Goal: Share content: Share content

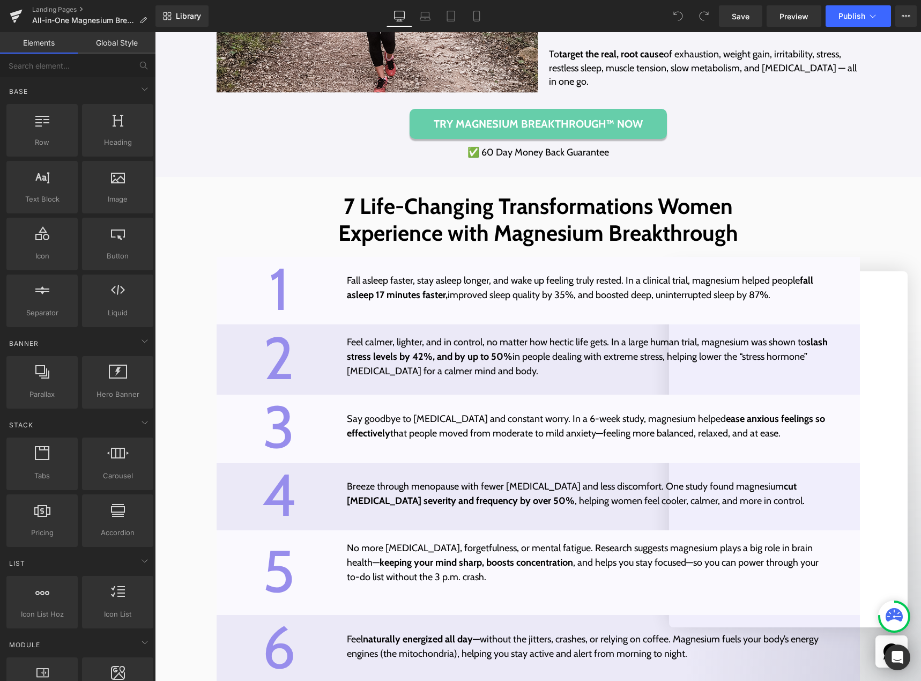
scroll to position [3369, 0]
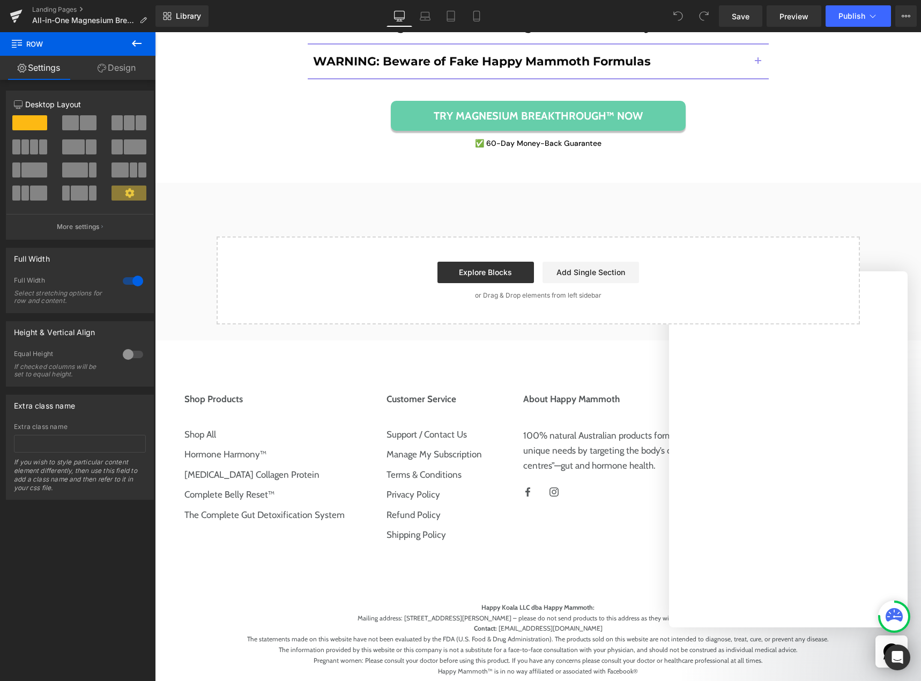
scroll to position [10234, 0]
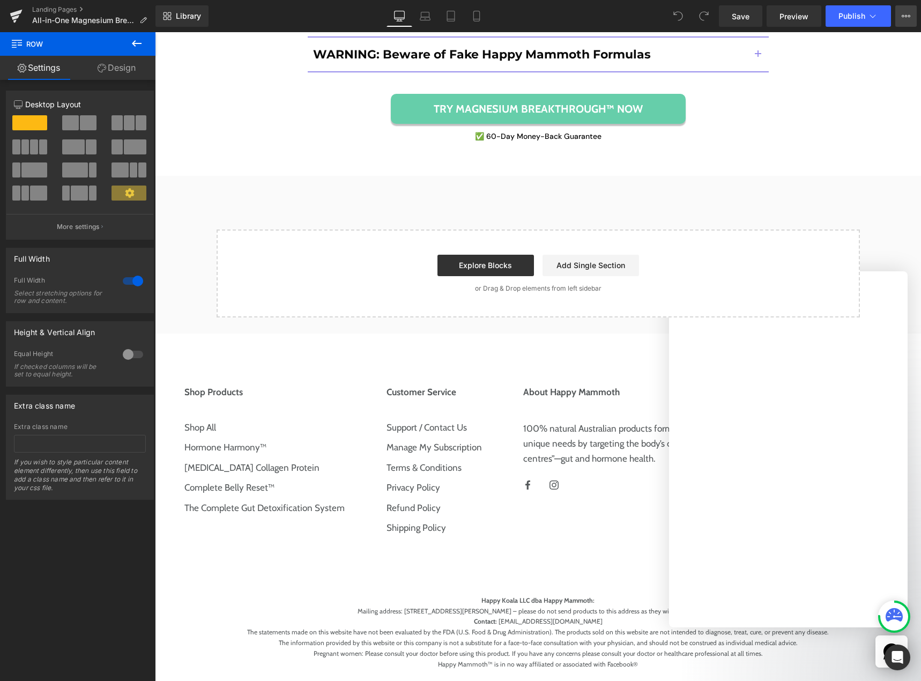
click at [905, 16] on icon at bounding box center [906, 16] width 3 height 2
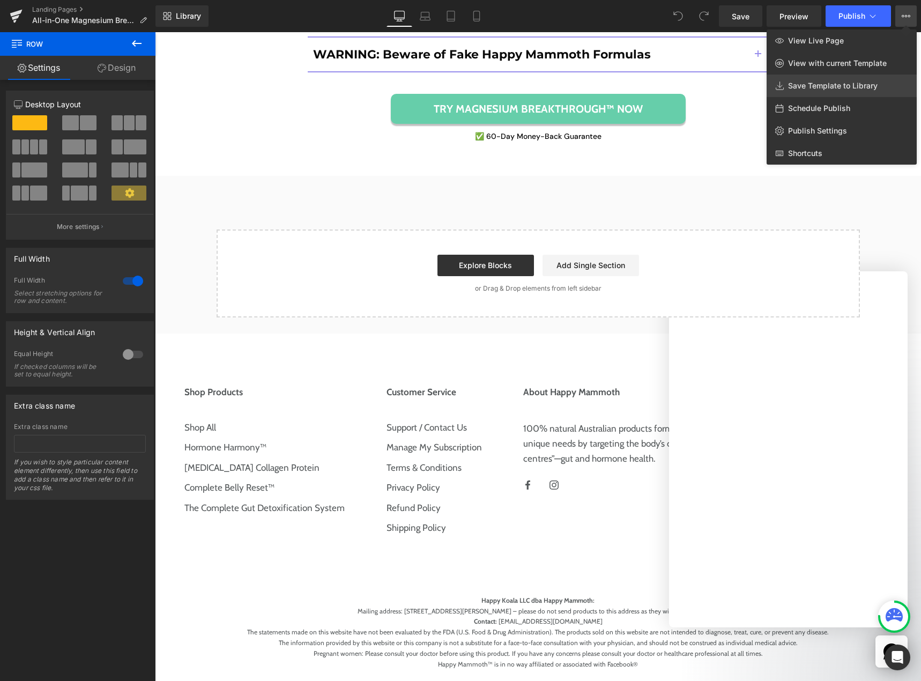
click at [841, 93] on link "Save Template to Library" at bounding box center [842, 86] width 150 height 23
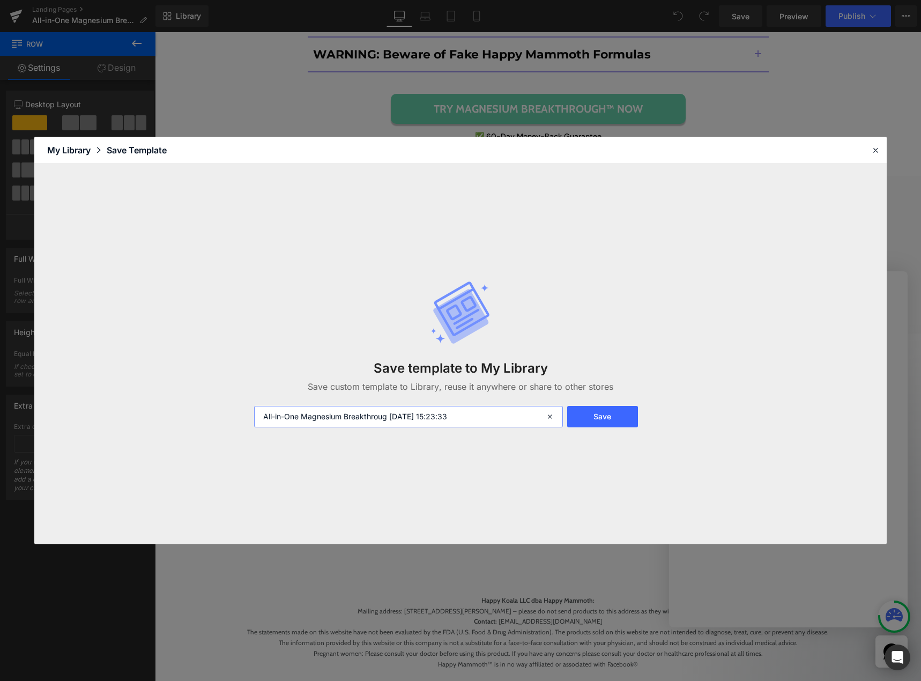
click at [410, 417] on input "All-in-One Magnesium Breakthroug [DATE] 15:23:33" at bounding box center [408, 416] width 309 height 21
click at [487, 416] on input "All-in-One Magnesium Breakthroug [DATE] 15:23:33" at bounding box center [408, 416] width 309 height 21
type input "All-in-One Magnesium Breakthroug [DATE] 15:23:33 final"
click at [602, 416] on button "Save" at bounding box center [602, 416] width 71 height 21
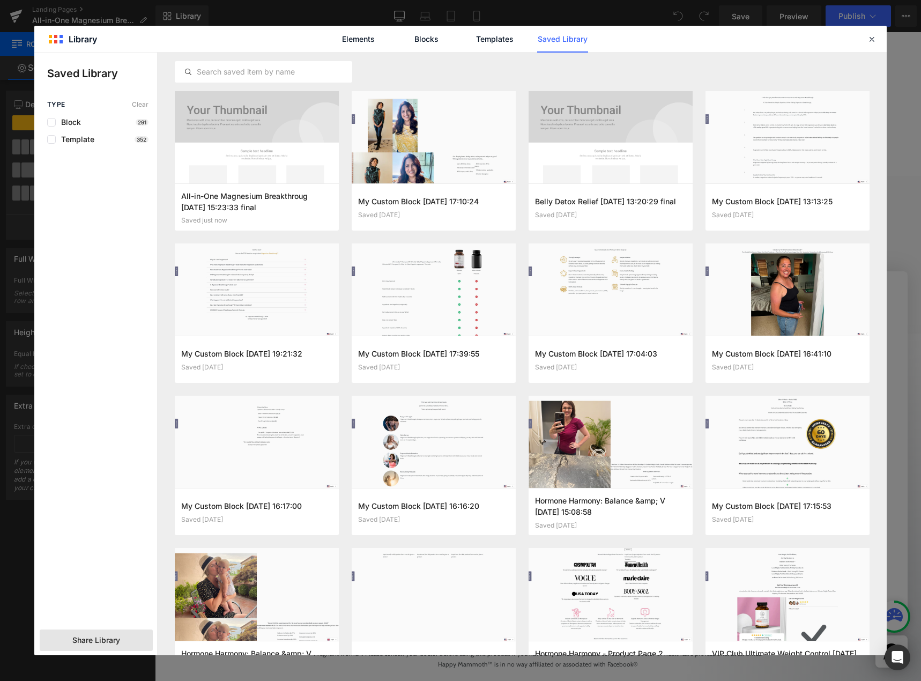
click at [53, 642] on div "Share Library" at bounding box center [96, 640] width 113 height 21
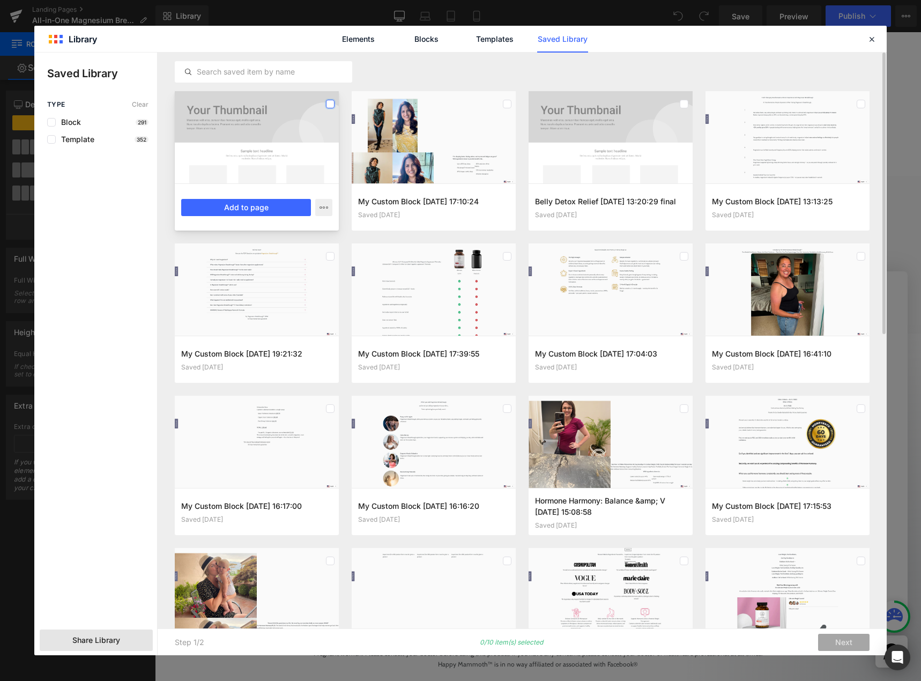
click at [329, 103] on label at bounding box center [330, 104] width 9 height 9
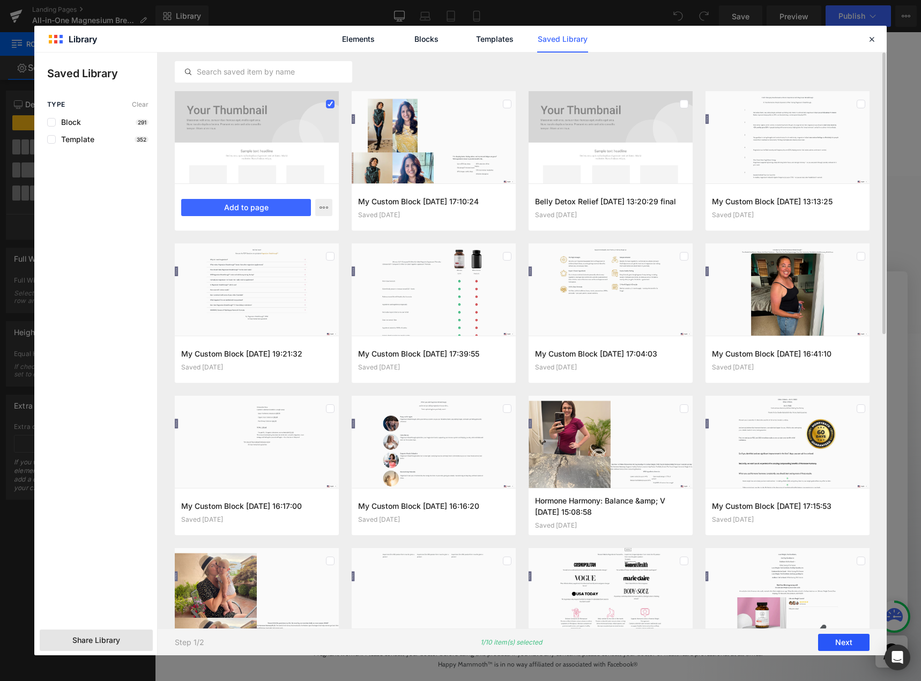
click at [839, 646] on button "Next" at bounding box center [843, 642] width 51 height 17
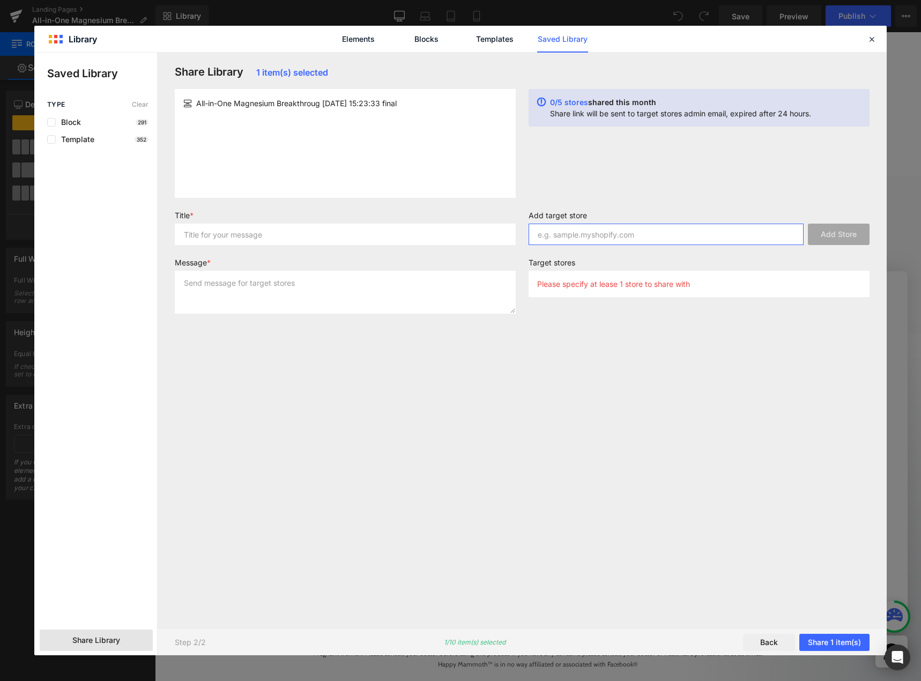
click at [722, 238] on input "text" at bounding box center [666, 234] width 275 height 21
click at [572, 238] on input "text" at bounding box center [666, 234] width 275 height 21
paste input "happy-mammoth-eu"
type input "happy-mammoth-eu"
click at [830, 239] on button "Add Store" at bounding box center [839, 234] width 62 height 21
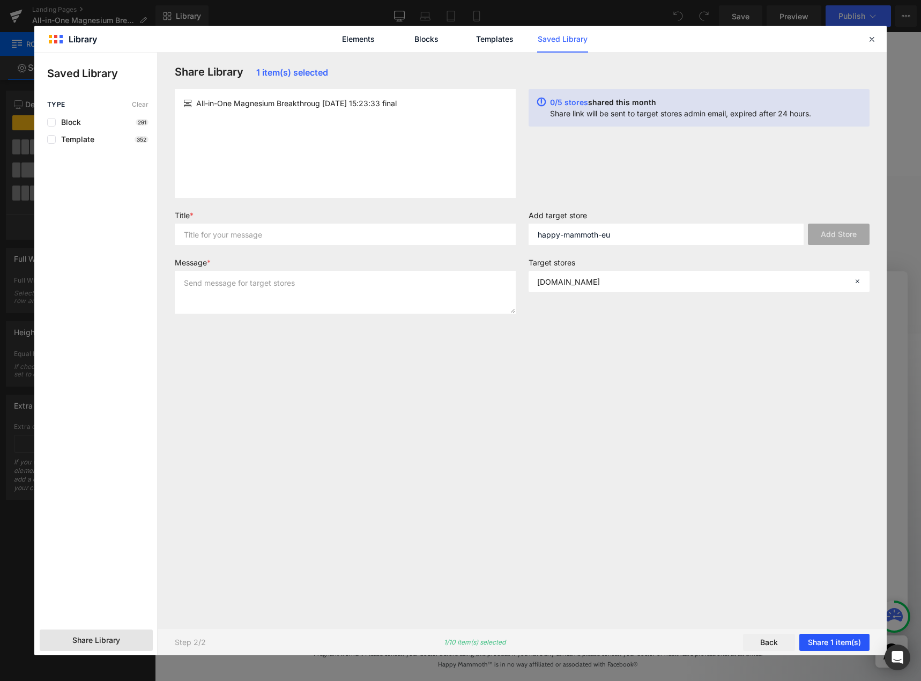
click at [830, 641] on button "Share 1 item(s)" at bounding box center [835, 642] width 70 height 17
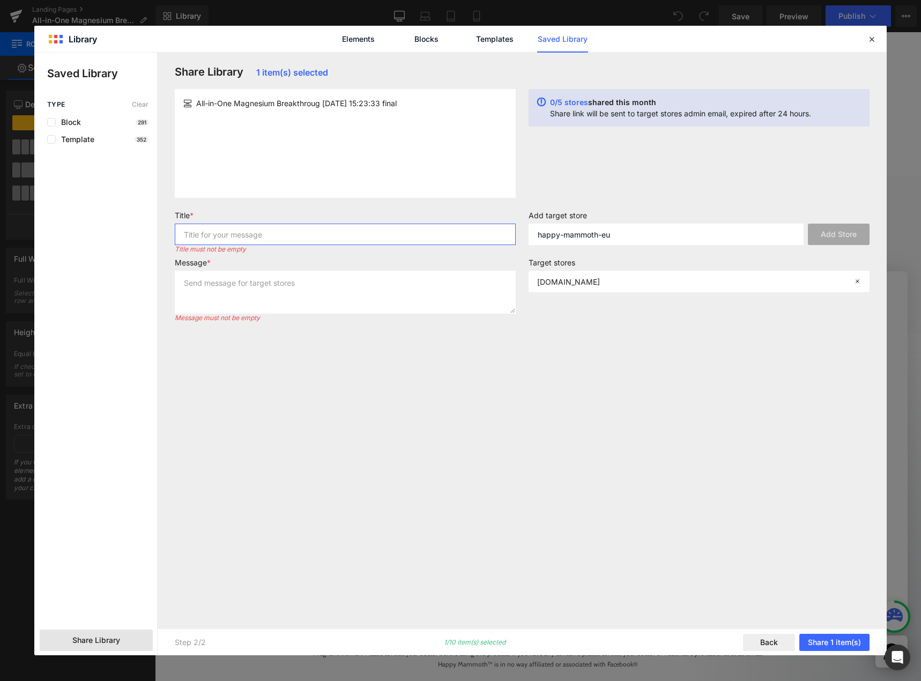
click at [283, 230] on input "text" at bounding box center [345, 234] width 341 height 21
type input "Magnesium reset"
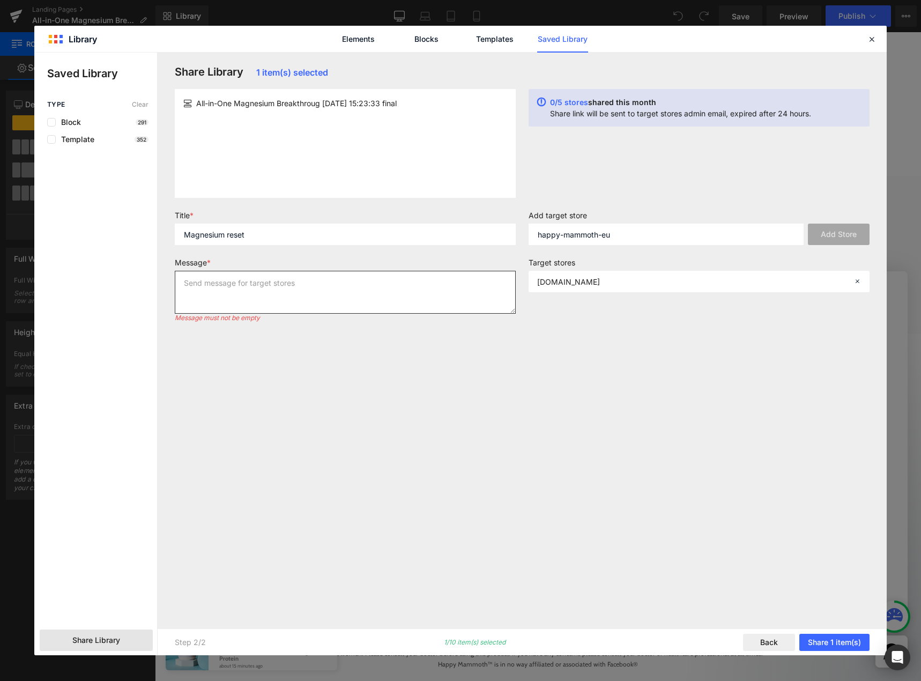
click at [280, 298] on textarea at bounding box center [345, 292] width 341 height 43
paste textarea "Magnesium reset"
type textarea "Magnesium reset"
drag, startPoint x: 197, startPoint y: 102, endPoint x: 443, endPoint y: 103, distance: 245.6
click at [442, 103] on div "All-in-One Magnesium Breakthroug [DATE] 15:23:33 final" at bounding box center [345, 103] width 324 height 11
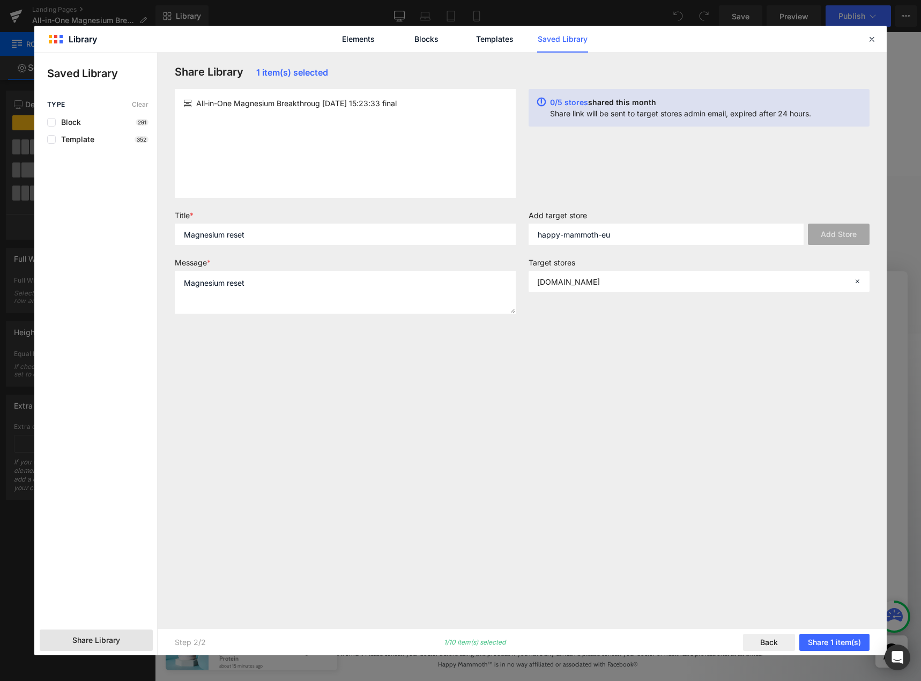
copy span "All-in-One Magnesium Breakthroug [DATE] 15:23:33 final"
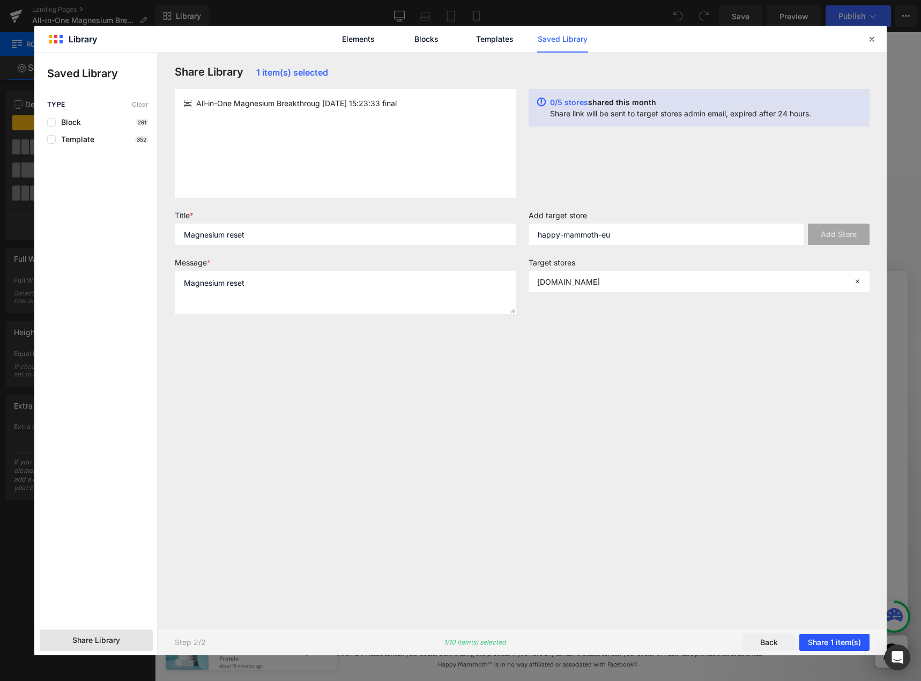
click at [829, 638] on button "Share 1 item(s)" at bounding box center [835, 642] width 70 height 17
